Goal: Check status

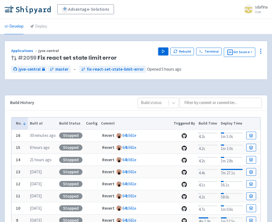
click at [164, 51] on polygon "button" at bounding box center [163, 51] width 2 height 3
